Goal: Task Accomplishment & Management: Complete application form

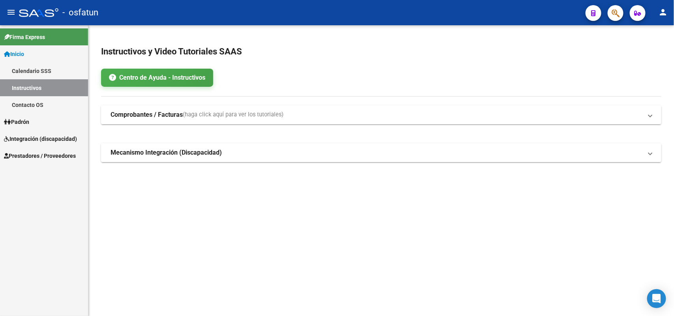
click at [32, 155] on span "Prestadores / Proveedores" at bounding box center [40, 156] width 72 height 9
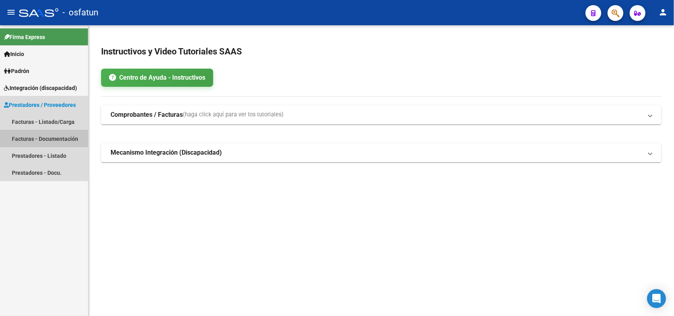
click at [40, 139] on link "Facturas - Documentación" at bounding box center [44, 138] width 88 height 17
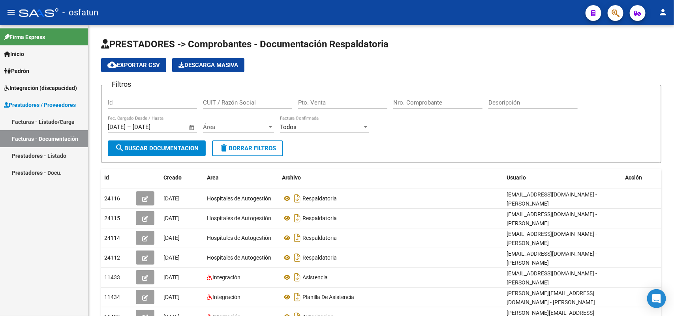
click at [34, 122] on link "Facturas - Listado/Carga" at bounding box center [44, 121] width 88 height 17
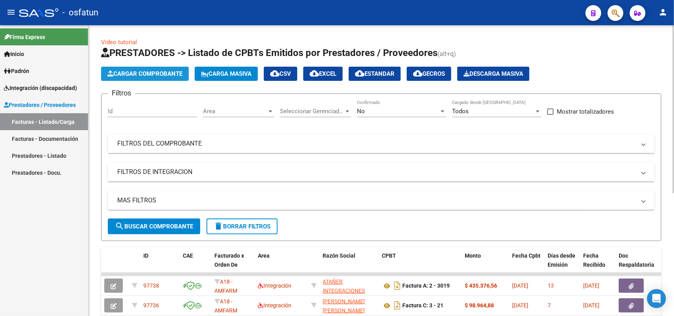
click at [155, 73] on span "Cargar Comprobante" at bounding box center [144, 73] width 75 height 7
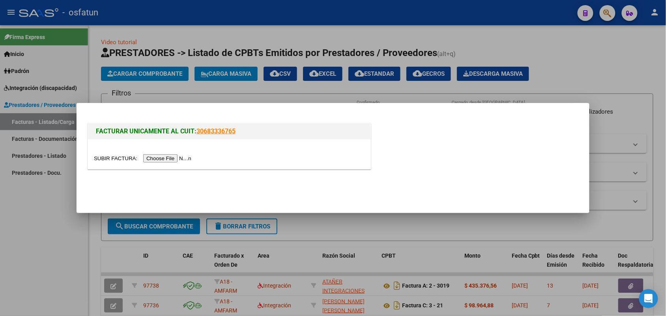
click at [153, 160] on input "file" at bounding box center [144, 158] width 100 height 8
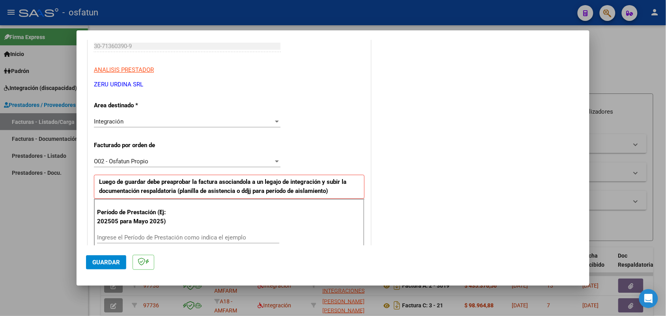
scroll to position [148, 0]
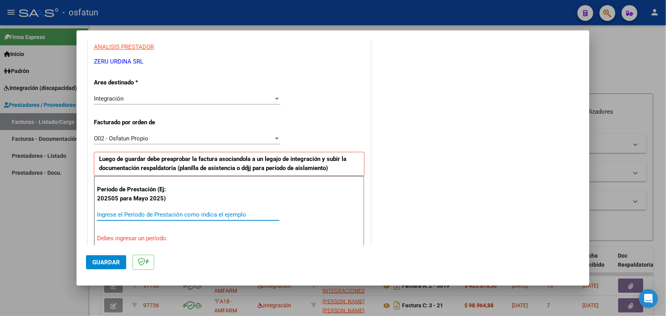
click at [119, 215] on input "Ingrese el Período de Prestación como indica el ejemplo" at bounding box center [188, 214] width 182 height 7
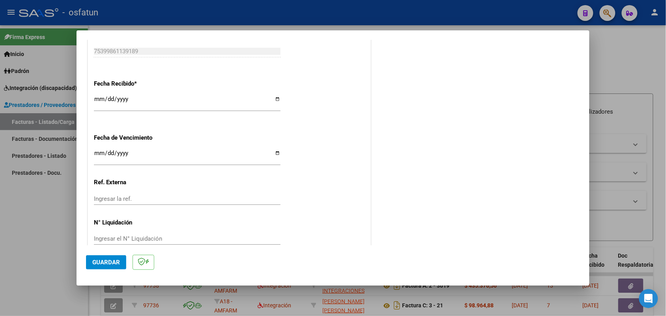
scroll to position [575, 0]
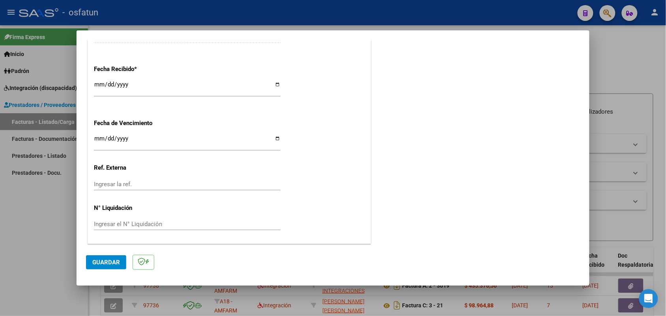
type input "202509"
click at [111, 264] on span "Guardar" at bounding box center [106, 262] width 28 height 7
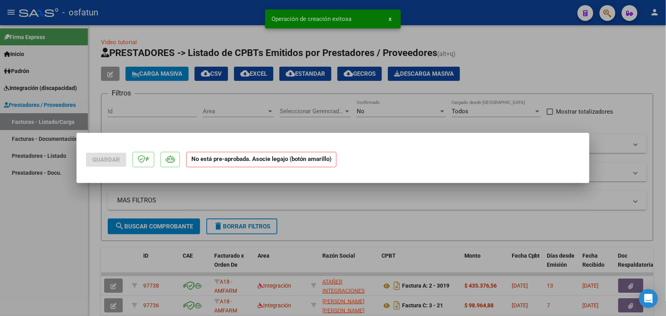
scroll to position [0, 0]
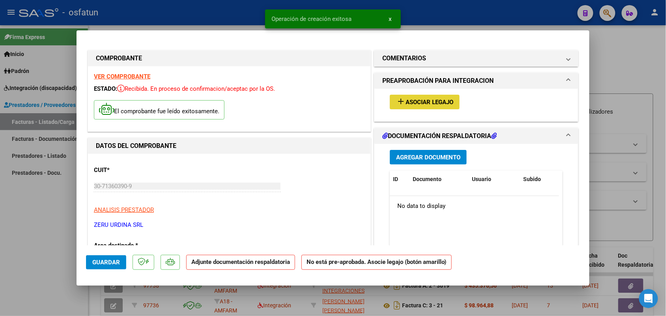
click at [418, 101] on span "Asociar Legajo" at bounding box center [430, 102] width 48 height 7
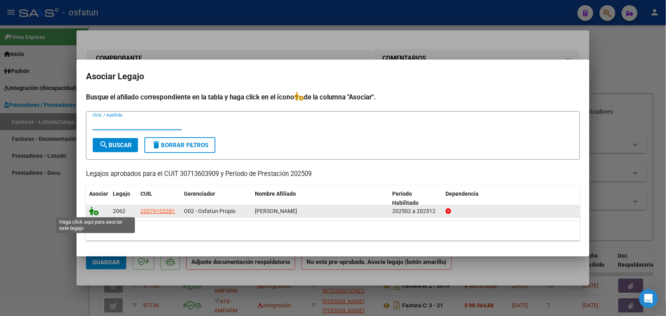
click at [95, 214] on icon at bounding box center [93, 211] width 9 height 9
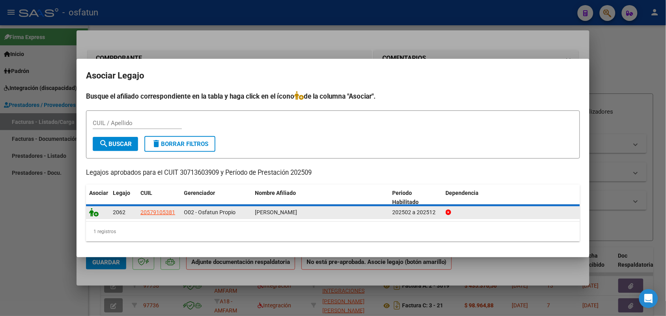
click at [95, 214] on icon at bounding box center [93, 212] width 9 height 9
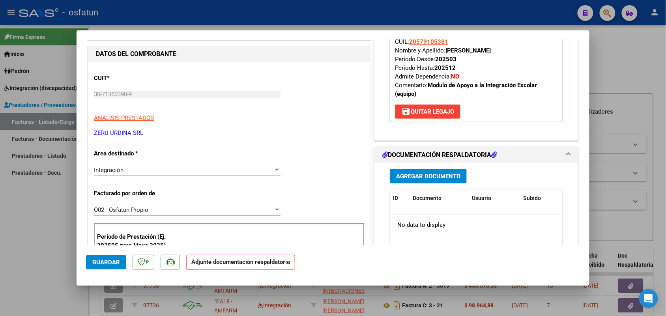
scroll to position [148, 0]
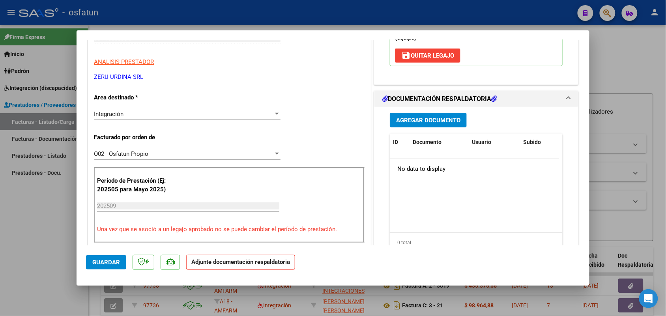
click at [439, 120] on span "Agregar Documento" at bounding box center [428, 120] width 64 height 7
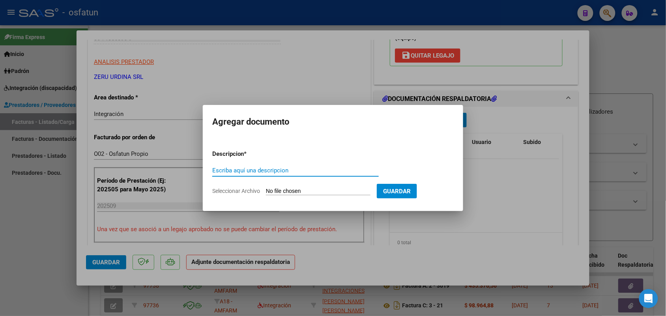
click at [302, 188] on input "Seleccionar Archivo" at bounding box center [318, 192] width 105 height 8
type input "C:\fakepath\Autorizacion planilla de asistencia 09 2025 [PERSON_NAME].pdf"
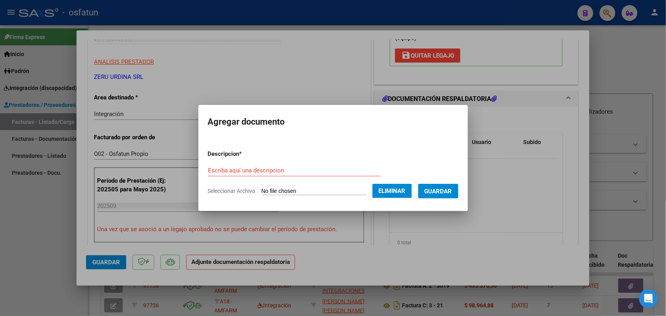
click at [210, 170] on input "Escriba aquí una descripcion" at bounding box center [294, 170] width 173 height 7
type input "Autorizacion y planilla de asistencia 09 2025 [PERSON_NAME]"
click at [452, 188] on span "Guardar" at bounding box center [439, 191] width 28 height 7
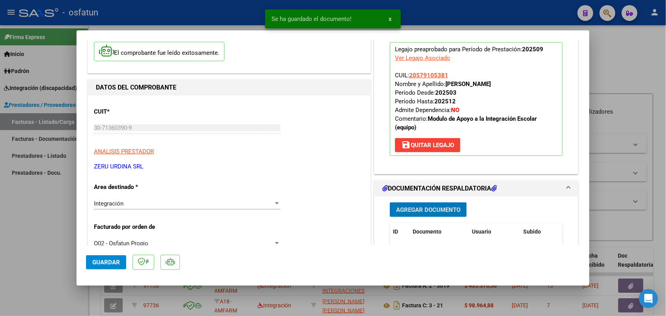
scroll to position [0, 0]
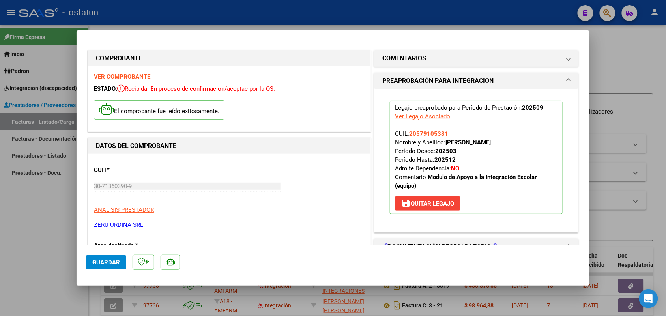
click at [627, 47] on div at bounding box center [333, 158] width 666 height 316
type input "$ 0,00"
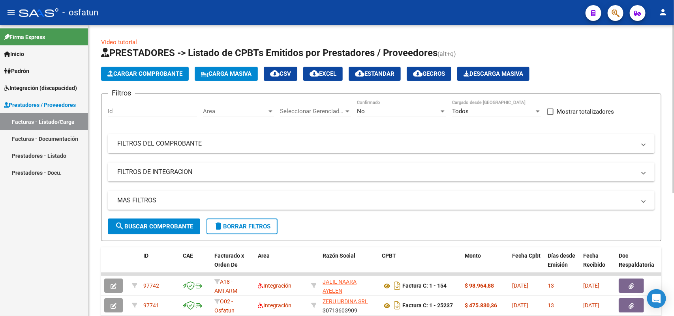
click at [163, 72] on span "Cargar Comprobante" at bounding box center [144, 73] width 75 height 7
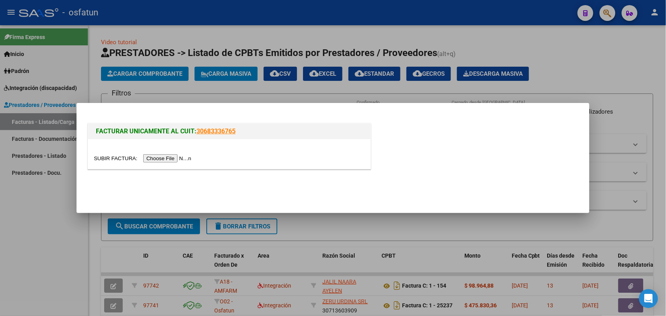
click at [158, 158] on input "file" at bounding box center [144, 158] width 100 height 8
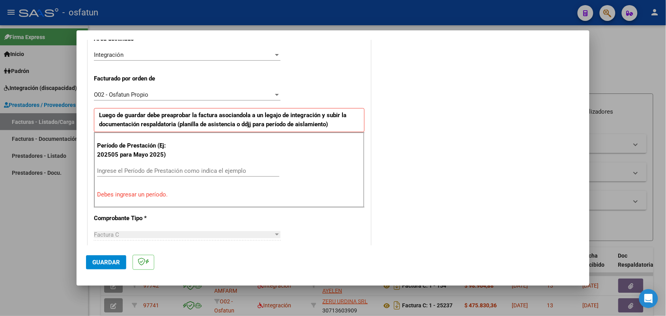
scroll to position [197, 0]
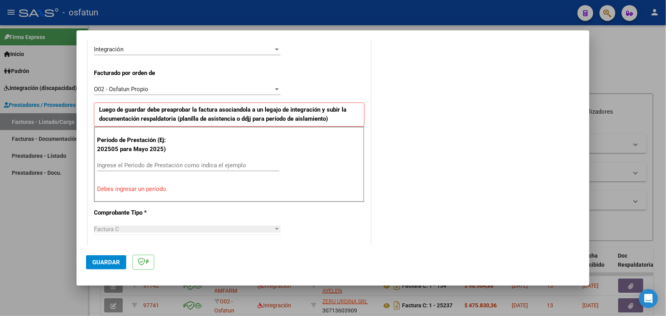
click at [113, 167] on input "Ingrese el Período de Prestación como indica el ejemplo" at bounding box center [188, 165] width 182 height 7
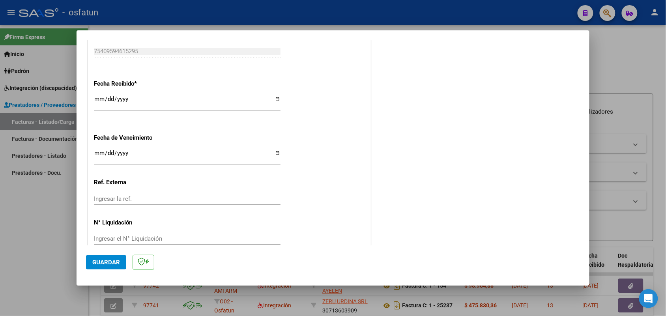
scroll to position [575, 0]
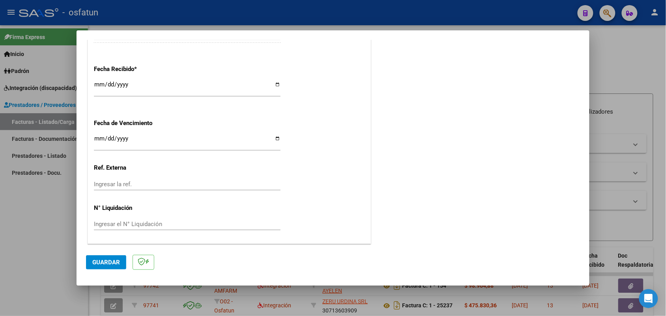
type input "202509"
click at [274, 87] on input "[DATE]" at bounding box center [187, 87] width 187 height 13
type input "[DATE]"
click at [105, 261] on span "Guardar" at bounding box center [106, 262] width 28 height 7
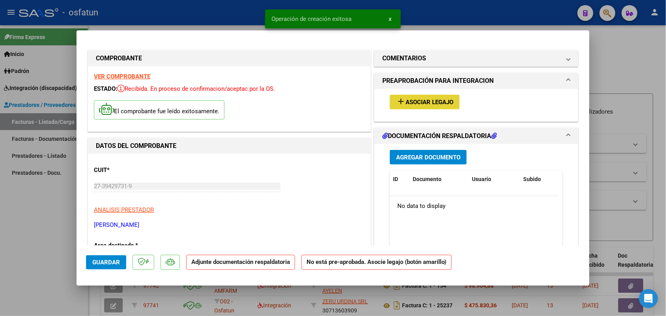
click at [414, 99] on span "Asociar Legajo" at bounding box center [430, 102] width 48 height 7
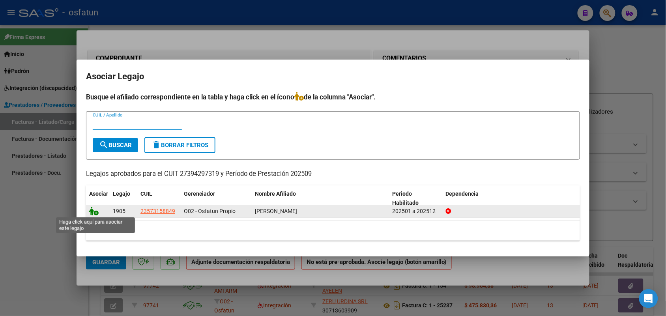
click at [94, 212] on icon at bounding box center [93, 211] width 9 height 9
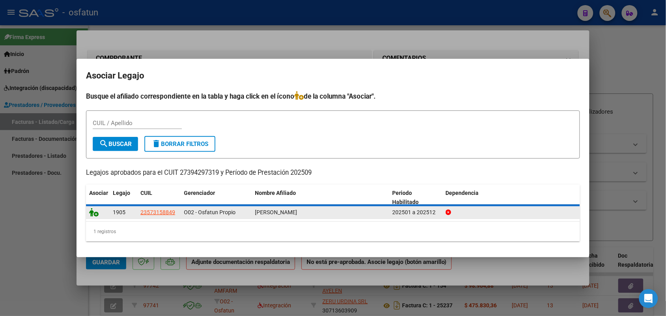
click at [94, 212] on icon at bounding box center [93, 212] width 9 height 9
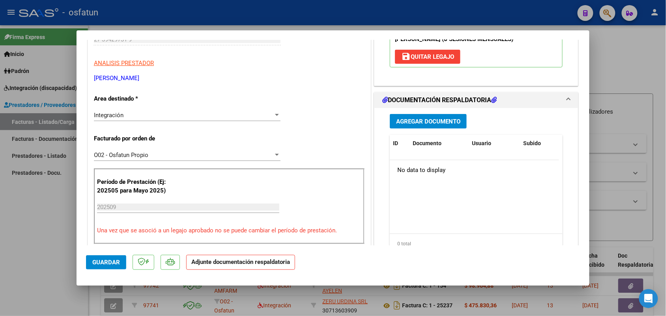
scroll to position [148, 0]
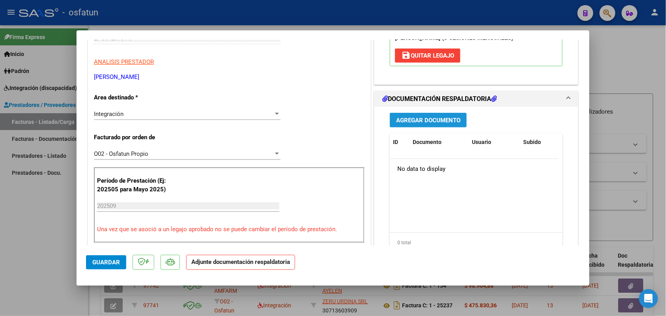
click at [430, 119] on span "Agregar Documento" at bounding box center [428, 120] width 64 height 7
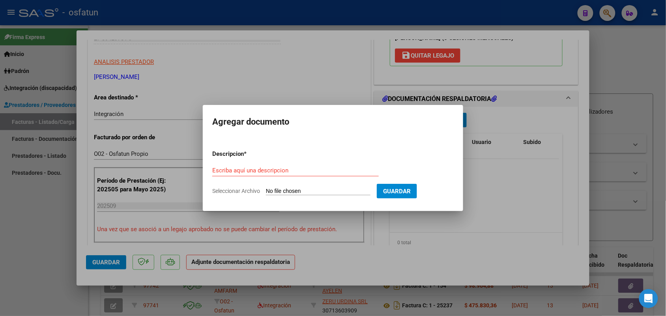
click at [283, 190] on input "Seleccionar Archivo" at bounding box center [318, 192] width 105 height 8
type input "C:\fakepath\Autorizacion y planilla de asistencia 09 2025 TO [PERSON_NAME].pdf"
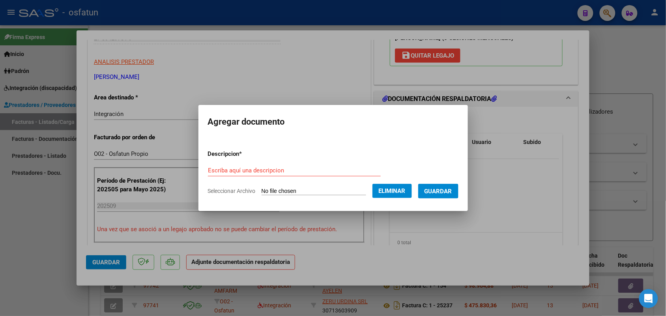
click at [208, 171] on input "Escriba aquí una descripcion" at bounding box center [294, 170] width 173 height 7
type input "Autorizacion y planilla de asistencia TO [PERSON_NAME] 09 2025"
click at [441, 190] on span "Guardar" at bounding box center [439, 191] width 28 height 7
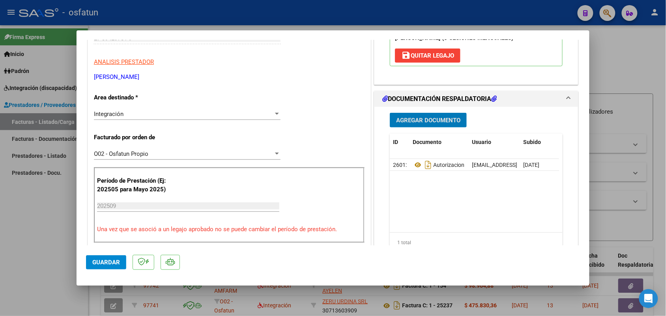
click at [634, 58] on div at bounding box center [333, 158] width 666 height 316
type input "$ 0,00"
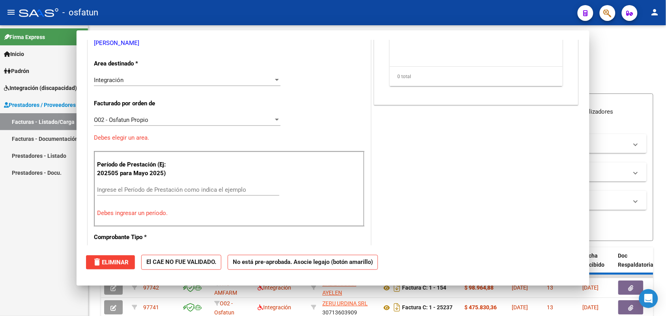
scroll to position [124, 0]
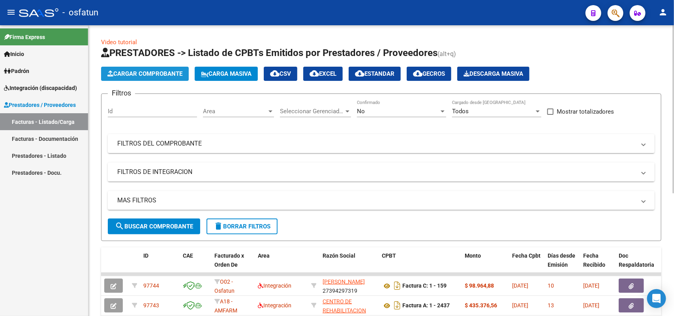
click at [150, 70] on span "Cargar Comprobante" at bounding box center [144, 73] width 75 height 7
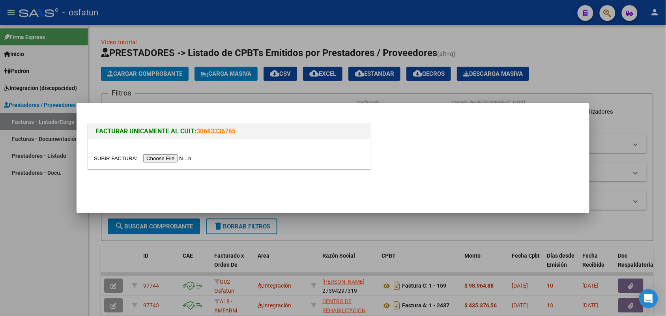
click at [150, 159] on input "file" at bounding box center [144, 158] width 100 height 8
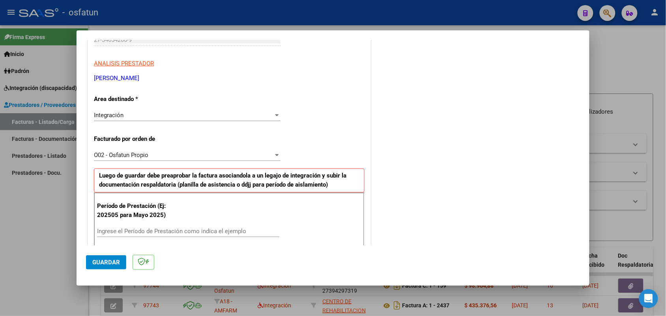
scroll to position [149, 0]
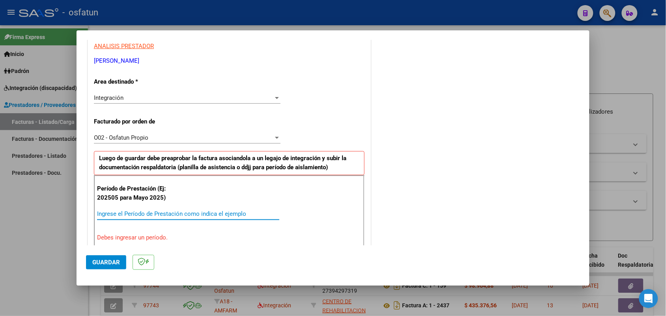
click at [110, 216] on input "Ingrese el Período de Prestación como indica el ejemplo" at bounding box center [188, 213] width 182 height 7
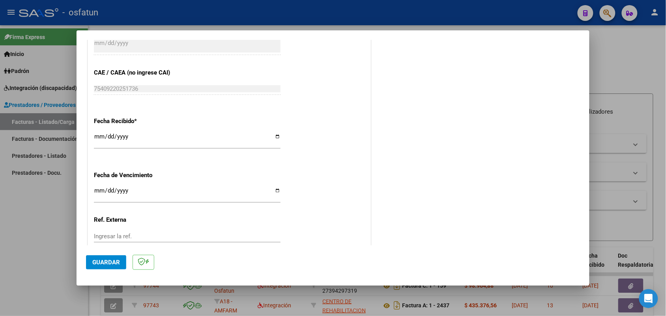
scroll to position [544, 0]
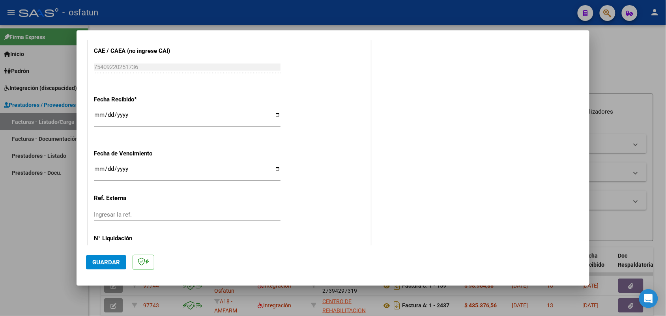
type input "202509"
click at [274, 115] on input "[DATE]" at bounding box center [187, 118] width 187 height 13
click at [273, 116] on input "[DATE]" at bounding box center [187, 118] width 187 height 13
type input "[DATE]"
click at [110, 262] on span "Guardar" at bounding box center [106, 262] width 28 height 7
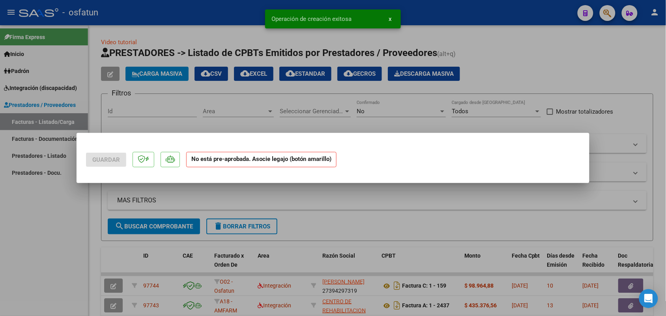
scroll to position [0, 0]
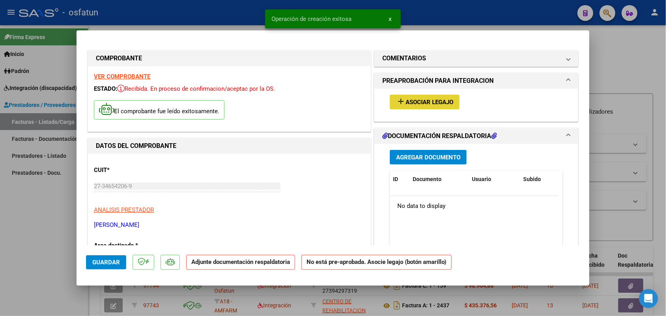
click at [430, 103] on span "Asociar Legajo" at bounding box center [430, 102] width 48 height 7
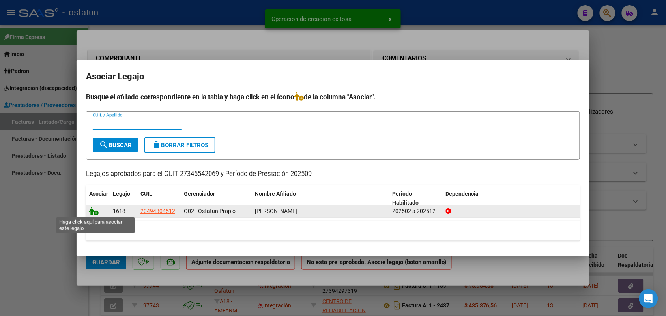
click at [96, 214] on icon at bounding box center [93, 211] width 9 height 9
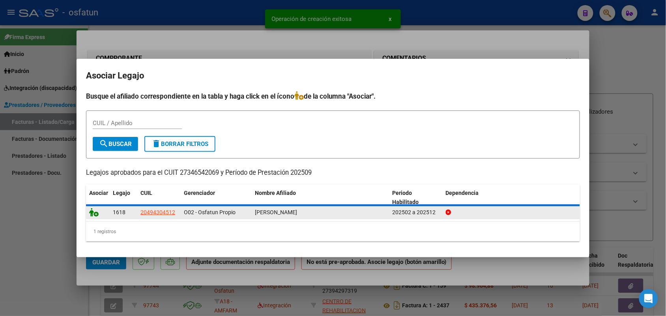
click at [96, 214] on icon at bounding box center [93, 212] width 9 height 9
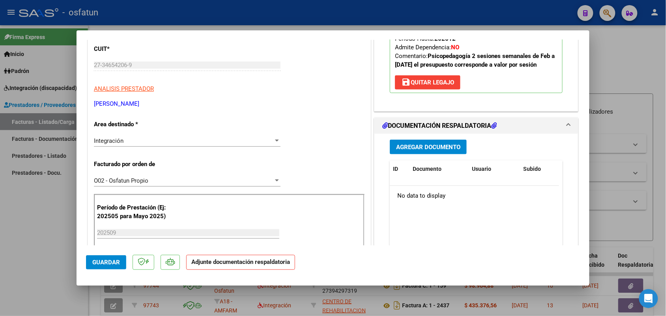
scroll to position [197, 0]
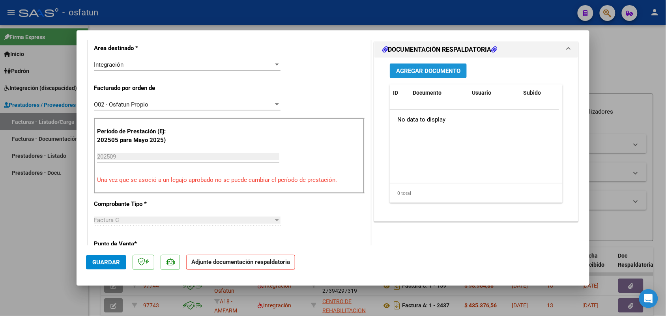
click at [439, 75] on span "Agregar Documento" at bounding box center [428, 71] width 64 height 7
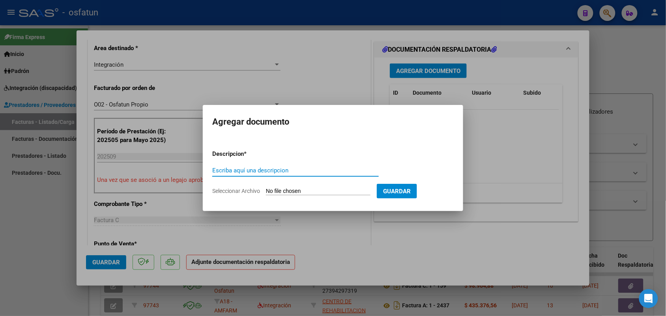
click at [325, 188] on input "Seleccionar Archivo" at bounding box center [318, 192] width 105 height 8
type input "C:\fakepath\Autorizacion, planilla de asistencia 09 2025 Psicopedagogia [PERSON…"
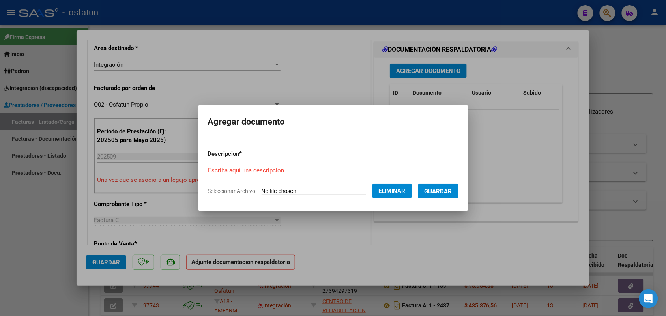
click at [216, 172] on input "Escriba aquí una descripcion" at bounding box center [294, 170] width 173 height 7
type input "Autorizacion y planilla de asistencia Psicopedagogia [PERSON_NAME] 09 2025"
click at [445, 194] on span "Guardar" at bounding box center [439, 191] width 28 height 7
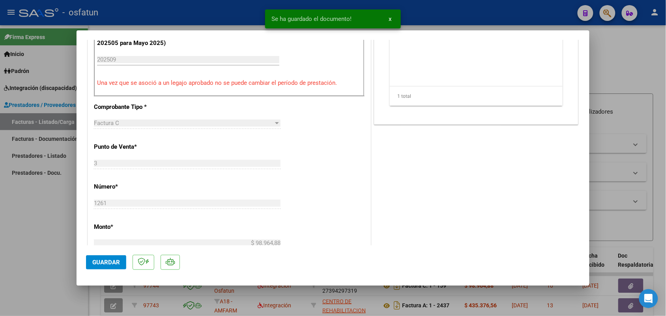
scroll to position [296, 0]
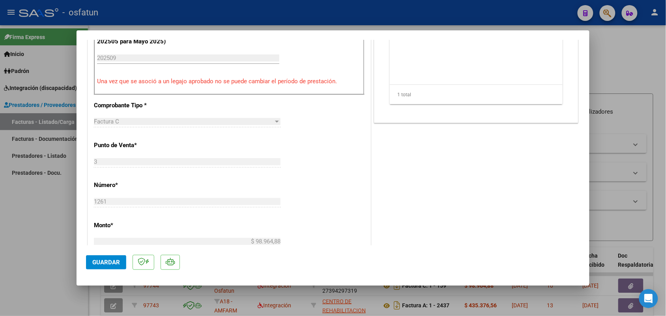
click at [639, 49] on div at bounding box center [333, 158] width 666 height 316
type input "$ 0,00"
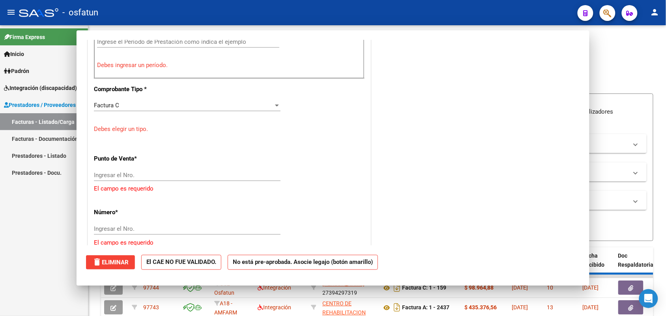
scroll to position [279, 0]
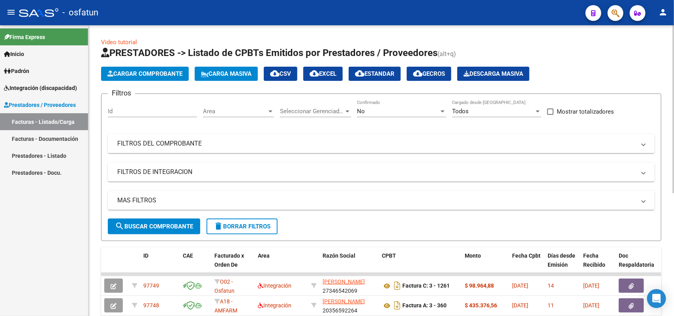
click at [164, 72] on span "Cargar Comprobante" at bounding box center [144, 73] width 75 height 7
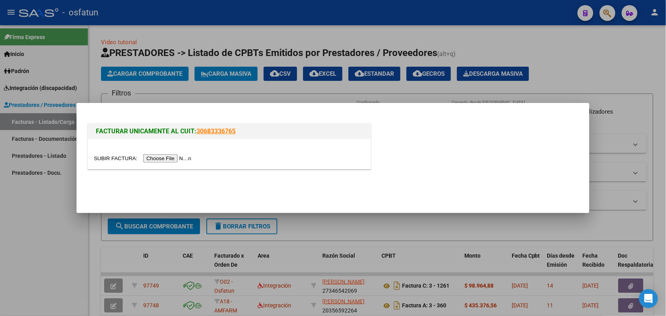
click at [152, 158] on input "file" at bounding box center [144, 158] width 100 height 8
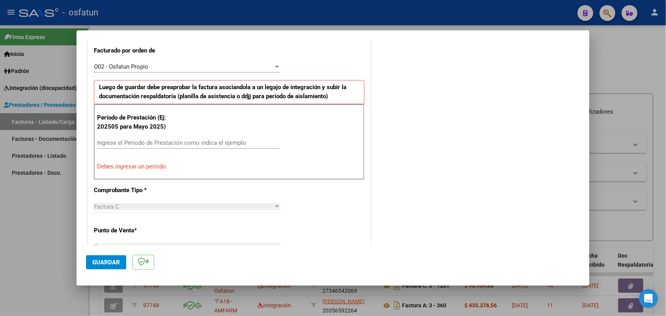
scroll to position [248, 0]
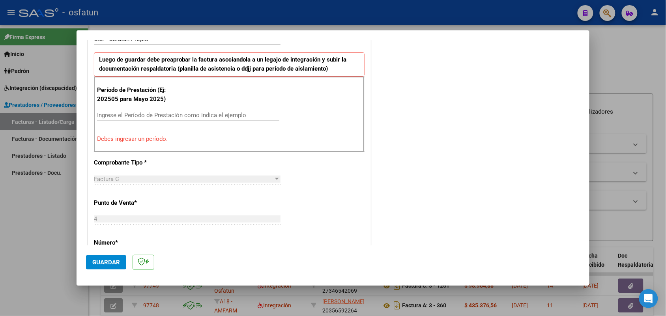
click at [109, 117] on input "Ingrese el Período de Prestación como indica el ejemplo" at bounding box center [188, 115] width 182 height 7
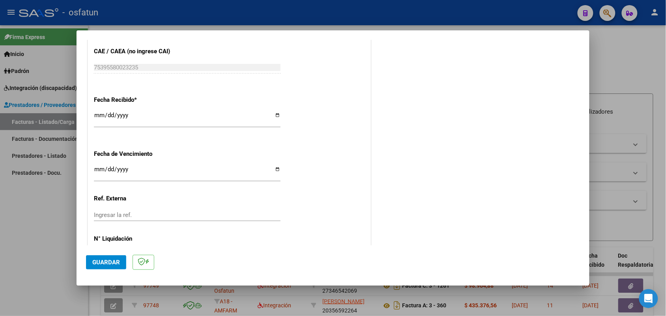
scroll to position [544, 0]
type input "202509"
click at [275, 117] on input "[DATE]" at bounding box center [187, 118] width 187 height 13
type input "[DATE]"
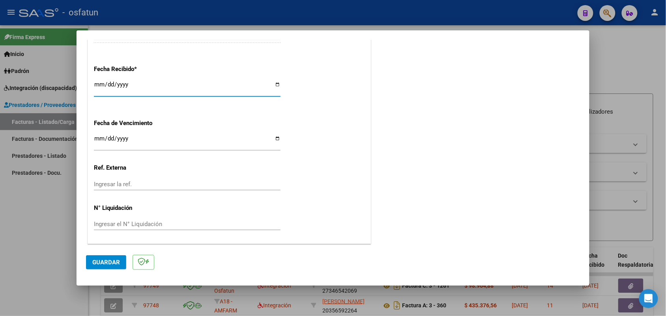
click at [103, 264] on span "Guardar" at bounding box center [106, 262] width 28 height 7
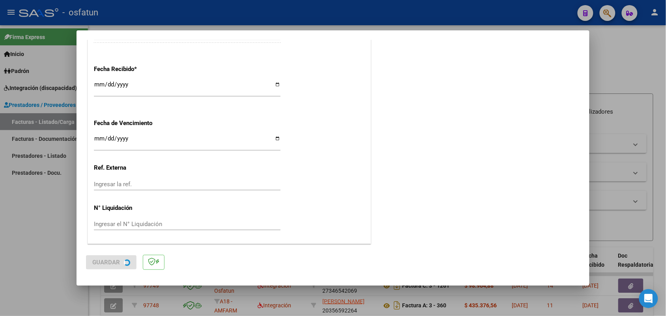
scroll to position [0, 0]
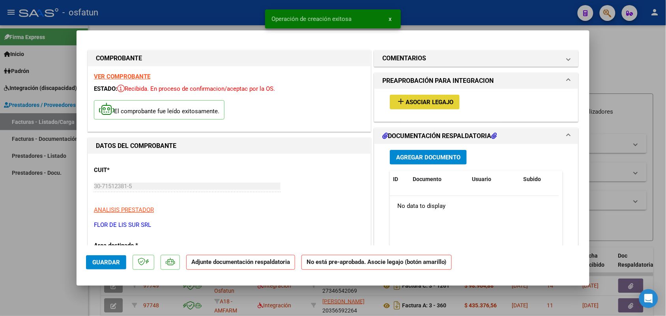
click at [434, 100] on span "Asociar Legajo" at bounding box center [430, 102] width 48 height 7
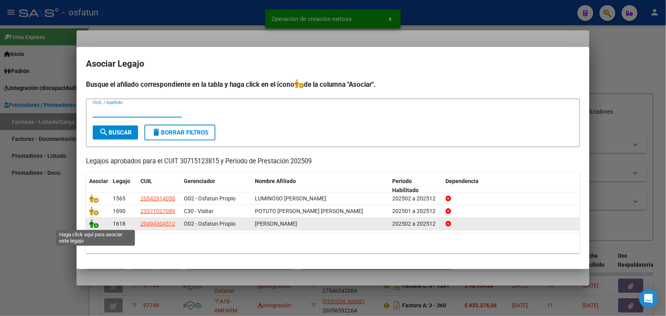
click at [95, 223] on icon at bounding box center [93, 223] width 9 height 9
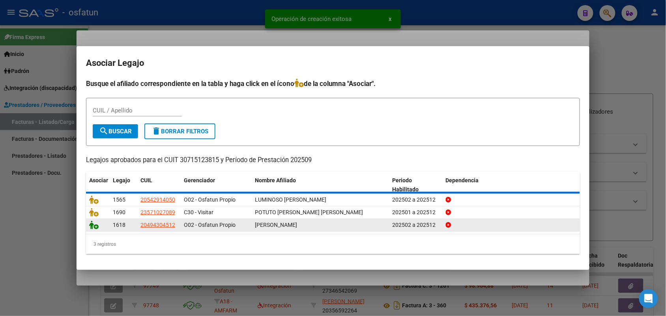
click at [95, 223] on icon at bounding box center [93, 225] width 9 height 9
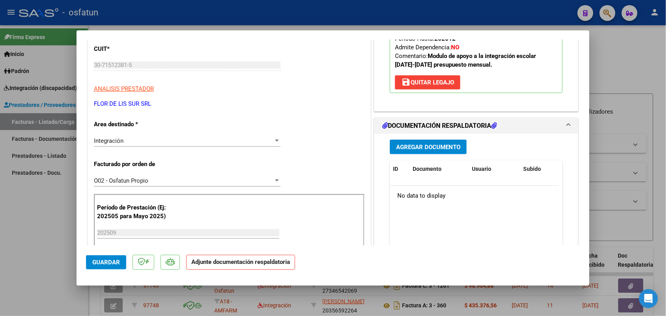
scroll to position [148, 0]
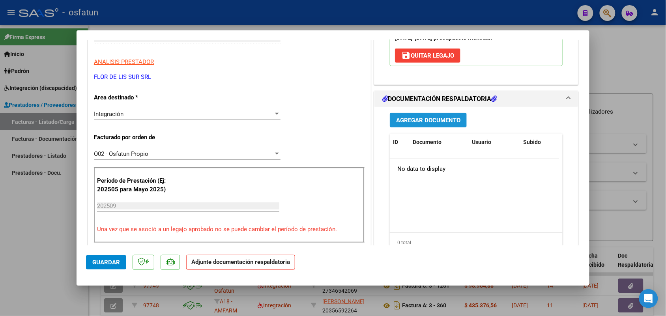
click at [441, 120] on span "Agregar Documento" at bounding box center [428, 120] width 64 height 7
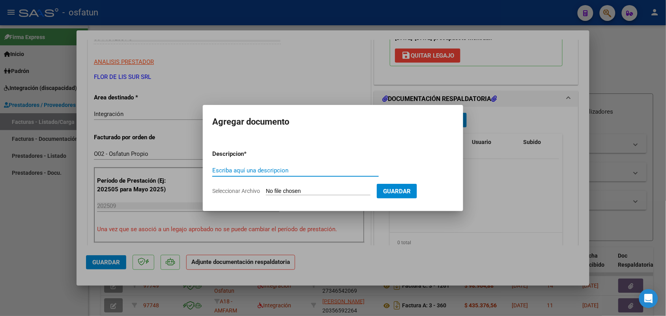
click at [278, 189] on input "Seleccionar Archivo" at bounding box center [318, 192] width 105 height 8
type input "C:\fakepath\Autorizacion y planilla de asistencia MAIE 09 2025 [PERSON_NAME].pdf"
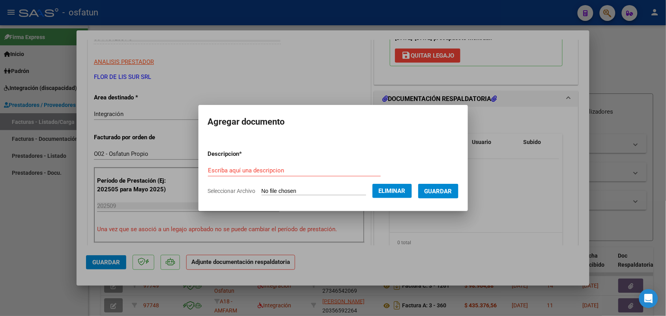
click at [210, 171] on input "Escriba aquí una descripcion" at bounding box center [294, 170] width 173 height 7
type input "Autorizacon y planilla de asistencia MAIE 09 2025 [PERSON_NAME]"
click at [446, 191] on span "Guardar" at bounding box center [439, 191] width 28 height 7
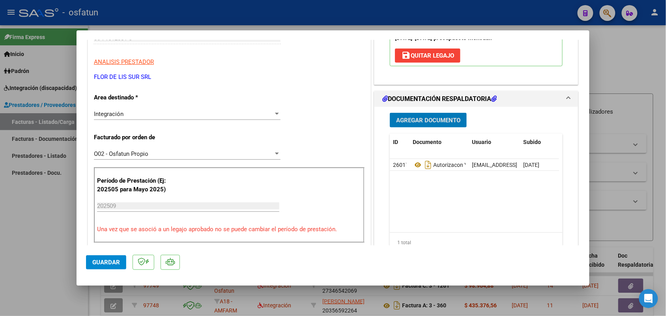
click at [628, 66] on div at bounding box center [333, 158] width 666 height 316
type input "$ 0,00"
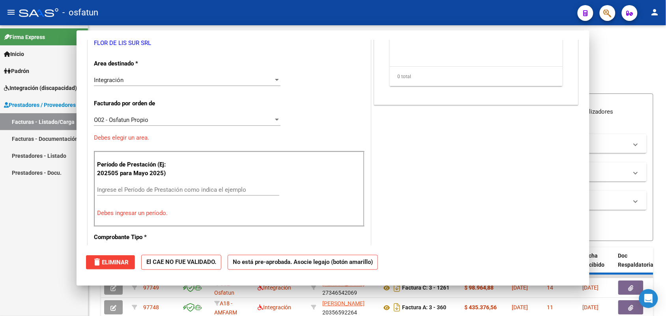
scroll to position [124, 0]
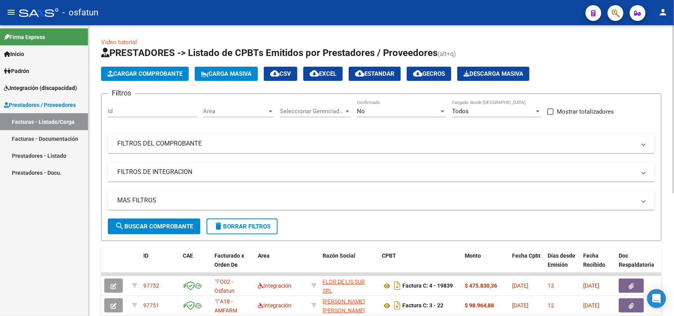
click at [148, 74] on span "Cargar Comprobante" at bounding box center [144, 73] width 75 height 7
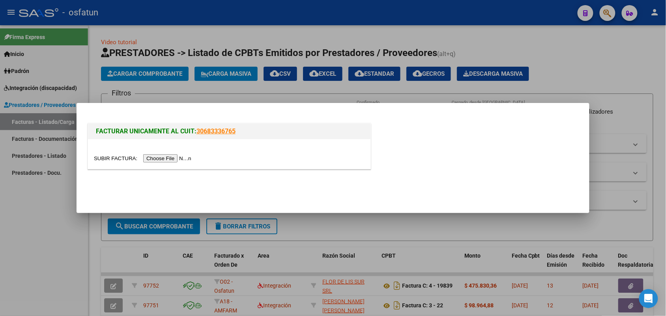
click at [153, 158] on input "file" at bounding box center [144, 158] width 100 height 8
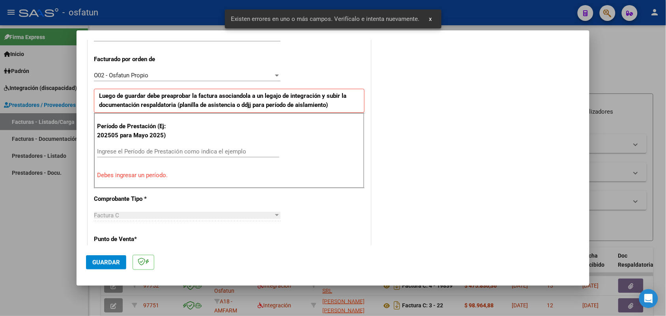
scroll to position [212, 0]
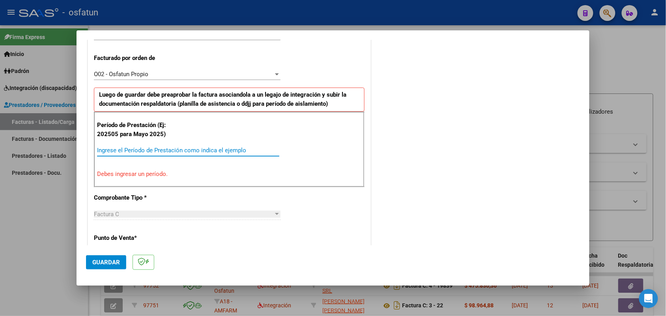
click at [111, 150] on input "Ingrese el Período de Prestación como indica el ejemplo" at bounding box center [188, 150] width 182 height 7
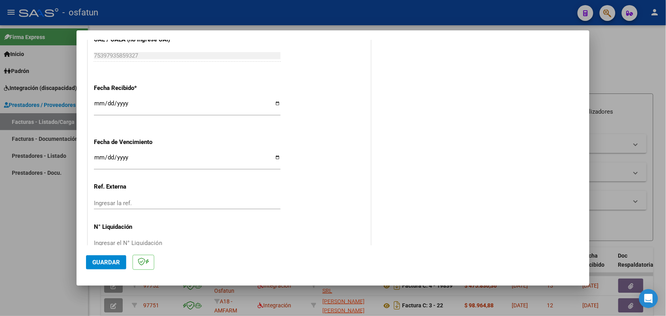
scroll to position [558, 0]
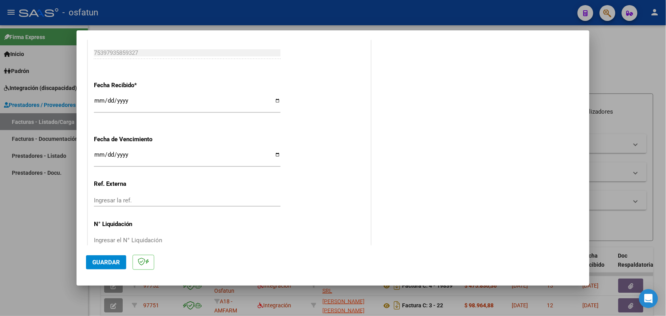
type input "202509"
click at [276, 101] on input "[DATE]" at bounding box center [187, 104] width 187 height 13
type input "[DATE]"
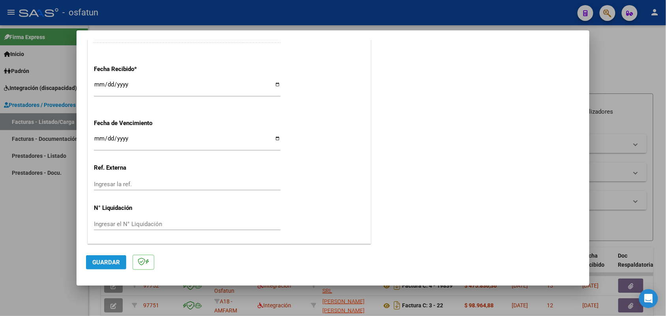
click at [104, 261] on span "Guardar" at bounding box center [106, 262] width 28 height 7
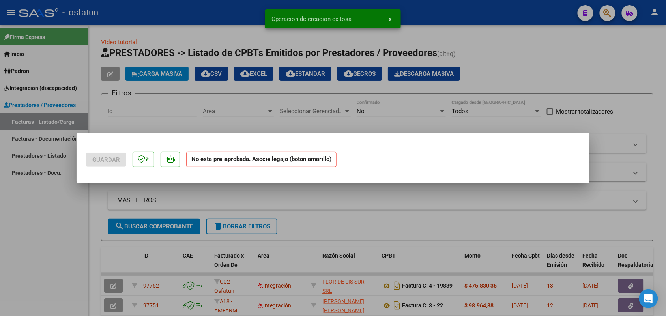
scroll to position [0, 0]
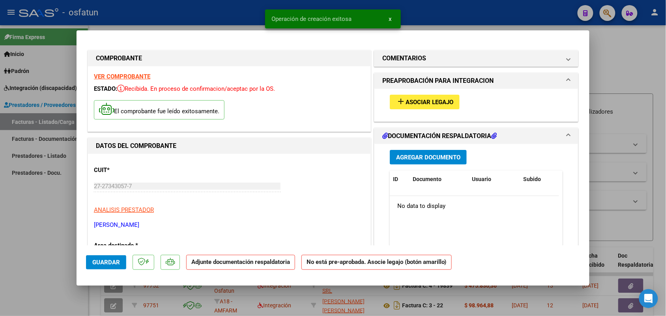
click at [423, 105] on span "Asociar Legajo" at bounding box center [430, 102] width 48 height 7
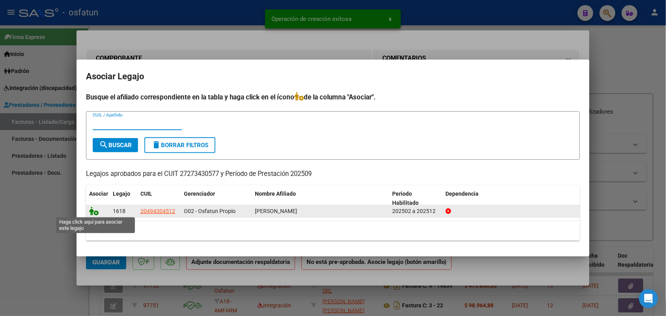
click at [94, 212] on icon at bounding box center [93, 211] width 9 height 9
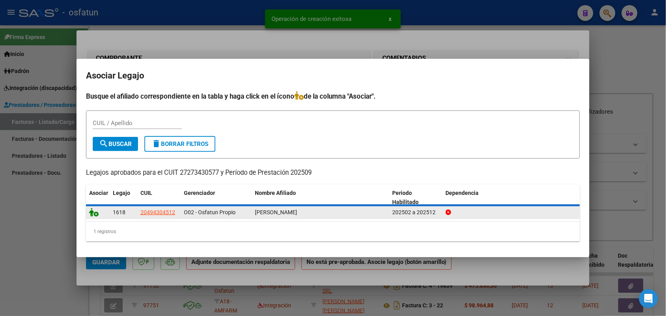
click at [94, 212] on icon at bounding box center [93, 212] width 9 height 9
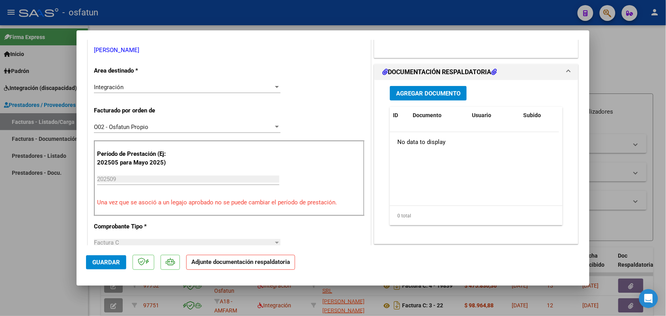
scroll to position [197, 0]
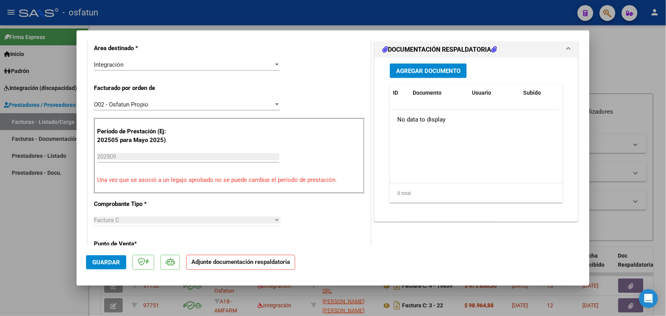
click at [426, 68] on span "Agregar Documento" at bounding box center [428, 71] width 64 height 7
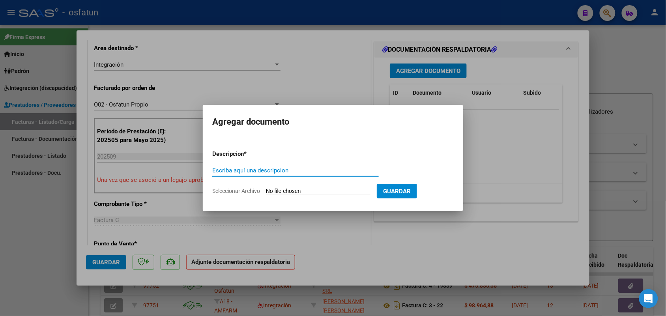
click at [285, 190] on input "Seleccionar Archivo" at bounding box center [318, 192] width 105 height 8
type input "C:\fakepath\Autorizacion, planilla de asistencia Psicologia 09 2025 [PERSON_NAM…"
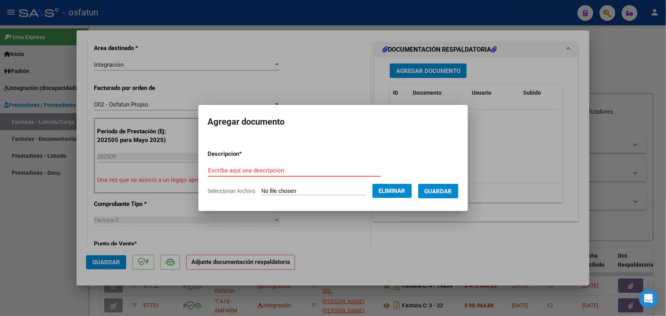
click at [211, 174] on input "Escriba aquí una descripcion" at bounding box center [294, 170] width 173 height 7
type input "Autorizacion y planilla de asistencia Psicologia 09 2025 [PERSON_NAME]"
click at [452, 188] on span "Guardar" at bounding box center [439, 191] width 28 height 7
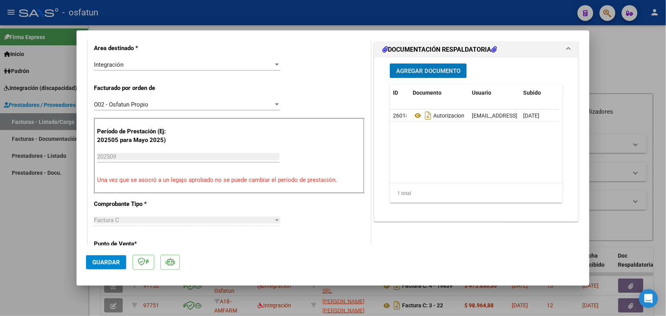
click at [633, 55] on div at bounding box center [333, 158] width 666 height 316
type input "$ 0,00"
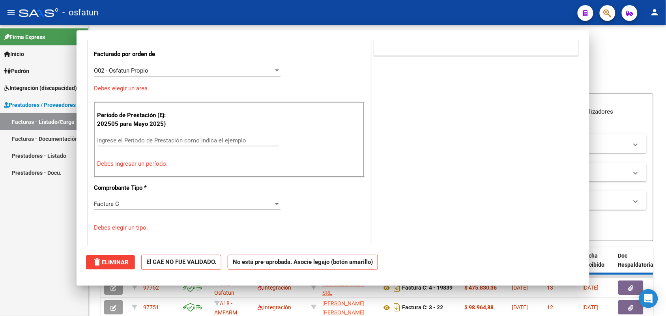
scroll to position [181, 0]
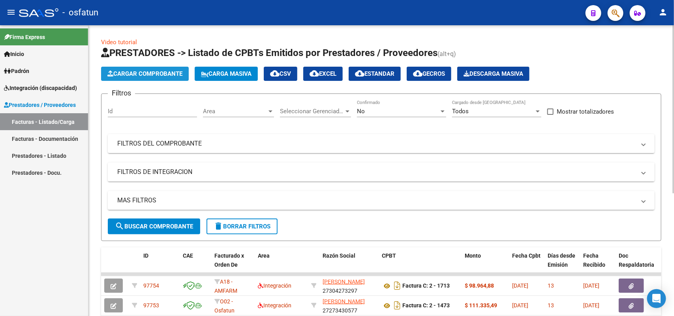
click at [150, 72] on span "Cargar Comprobante" at bounding box center [144, 73] width 75 height 7
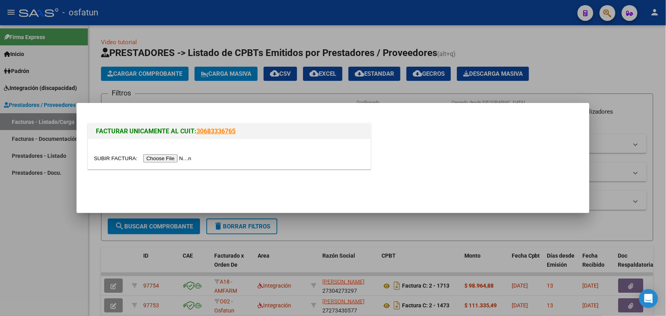
click at [146, 159] on input "file" at bounding box center [144, 158] width 100 height 8
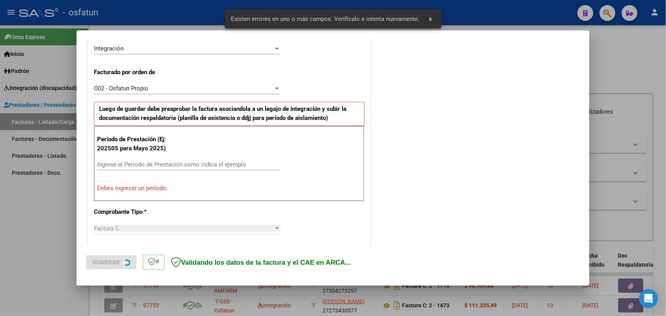
scroll to position [213, 0]
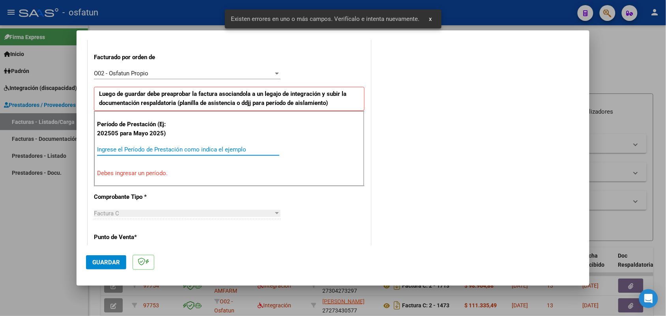
click at [128, 150] on input "Ingrese el Período de Prestación como indica el ejemplo" at bounding box center [188, 149] width 182 height 7
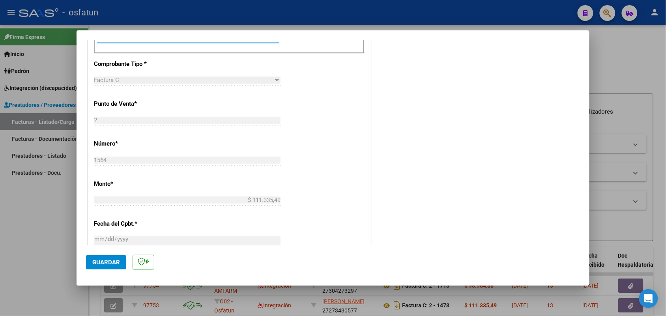
scroll to position [361, 0]
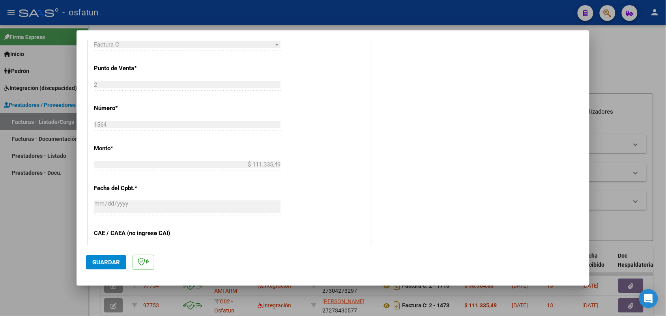
type input "202509"
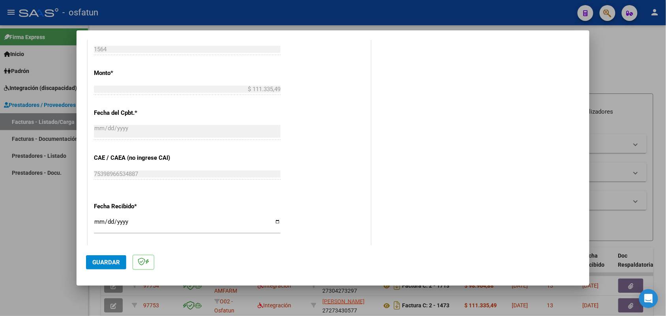
scroll to position [460, 0]
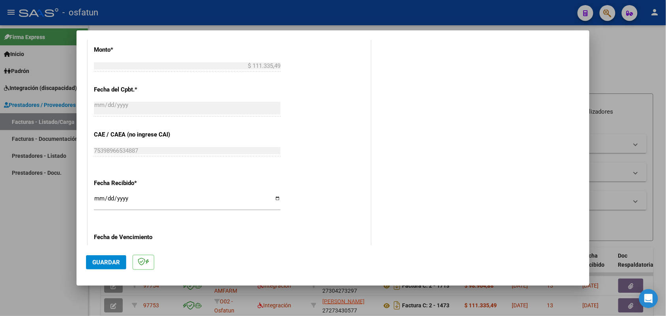
click at [276, 199] on input "[DATE]" at bounding box center [187, 201] width 187 height 13
type input "[DATE]"
click at [144, 118] on div "[DATE] Ingresar la fecha" at bounding box center [187, 112] width 187 height 24
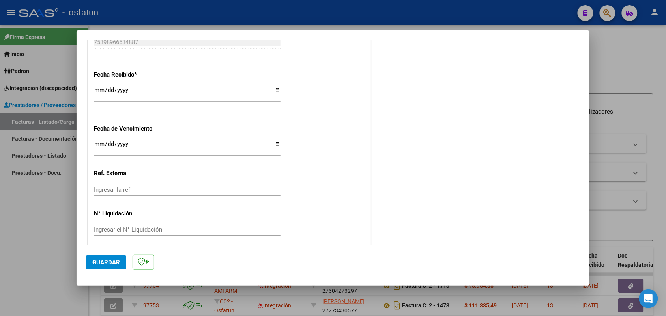
scroll to position [575, 0]
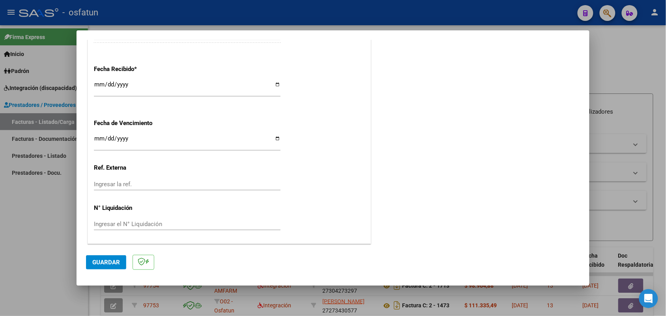
click at [107, 262] on span "Guardar" at bounding box center [106, 262] width 28 height 7
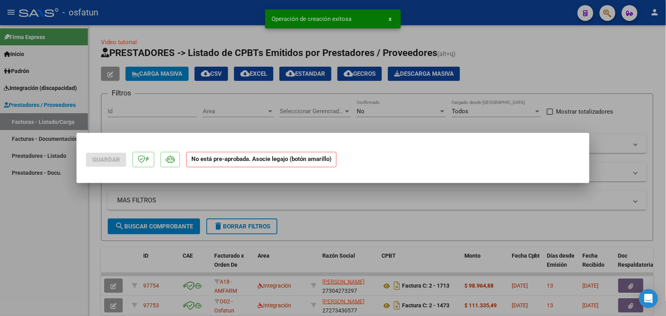
scroll to position [0, 0]
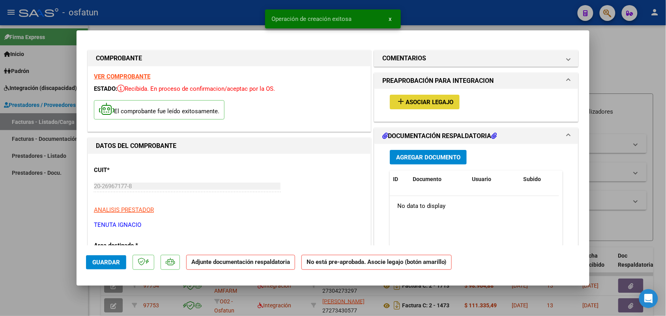
click at [433, 102] on span "Asociar Legajo" at bounding box center [430, 102] width 48 height 7
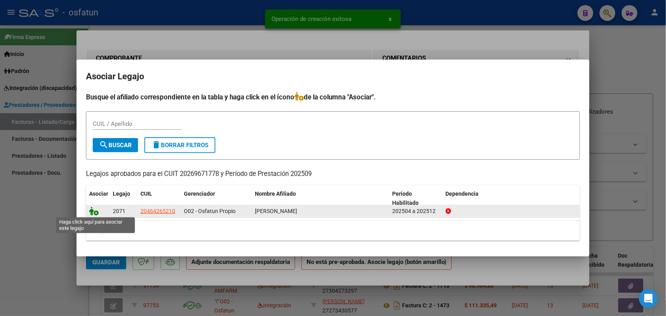
click at [92, 212] on icon at bounding box center [93, 211] width 9 height 9
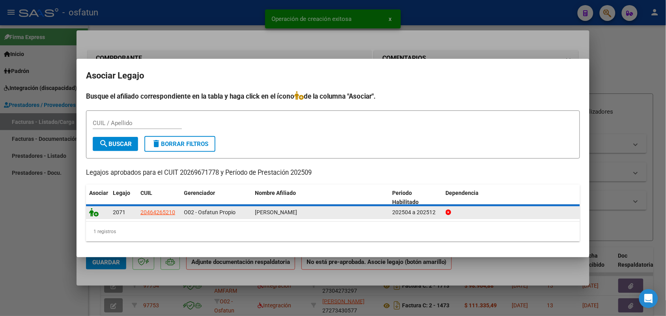
click at [92, 212] on icon at bounding box center [93, 212] width 9 height 9
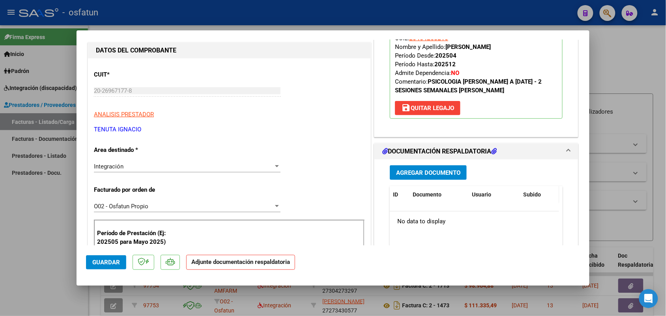
scroll to position [99, 0]
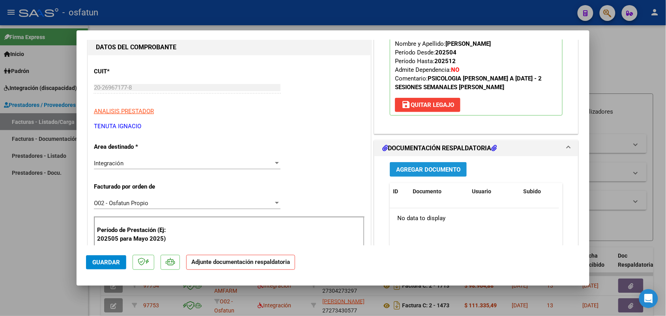
click at [444, 169] on span "Agregar Documento" at bounding box center [428, 169] width 64 height 7
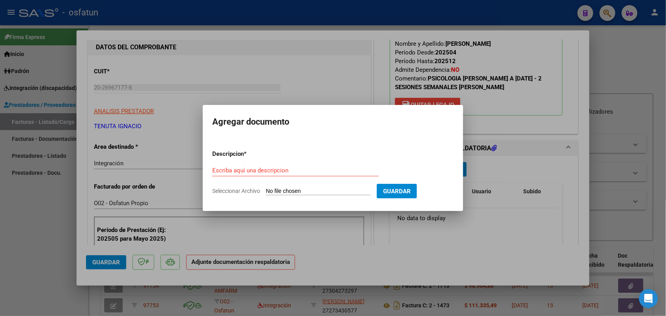
click at [283, 189] on input "Seleccionar Archivo" at bounding box center [318, 192] width 105 height 8
type input "C:\fakepath\Autorizacion y planilla de asistencia psicologia 09 2025 [PERSON_NA…"
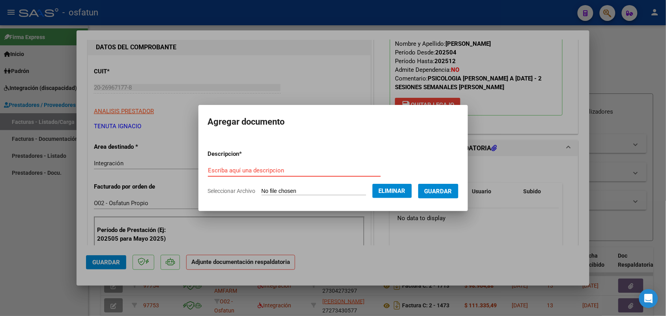
click at [218, 171] on input "Escriba aquí una descripcion" at bounding box center [294, 170] width 173 height 7
type input "Autorizacion y planilla asistencia Psicologia 09 2025 [PERSON_NAME]"
click at [452, 190] on span "Guardar" at bounding box center [439, 191] width 28 height 7
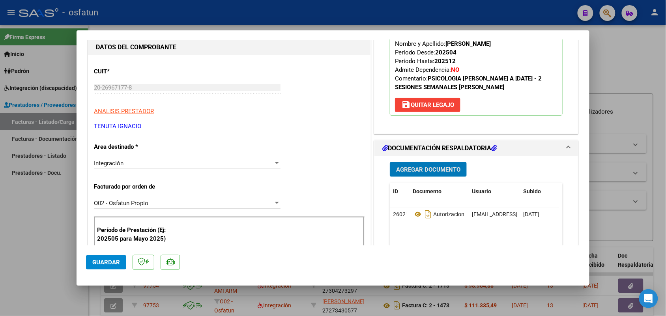
click at [636, 60] on div at bounding box center [333, 158] width 666 height 316
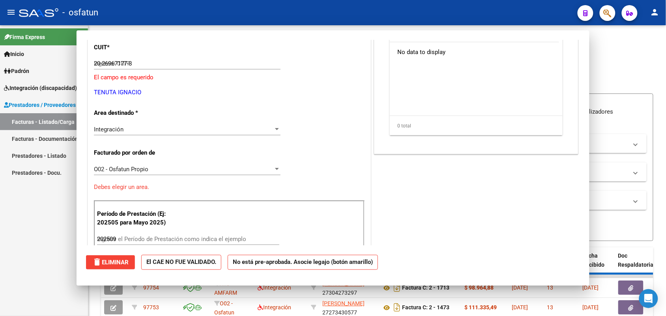
type input "$ 0,00"
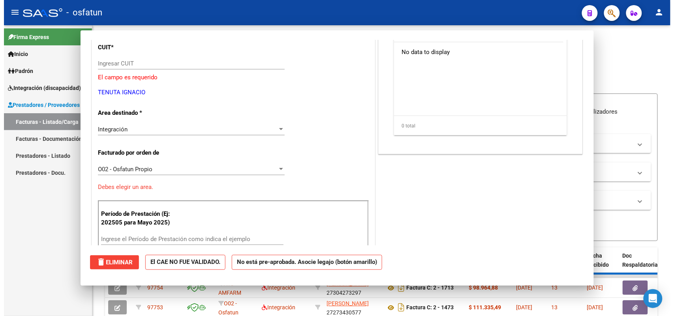
scroll to position [74, 0]
